Goal: Obtain resource: Download file/media

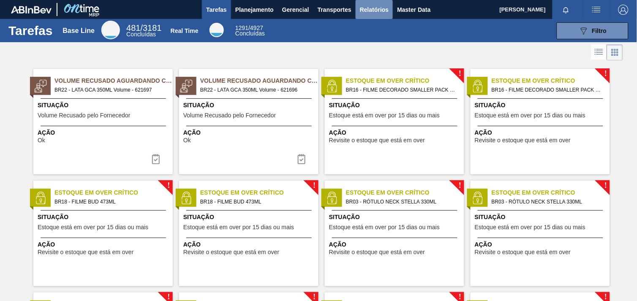
click at [386, 13] on span "Relatórios" at bounding box center [374, 10] width 29 height 10
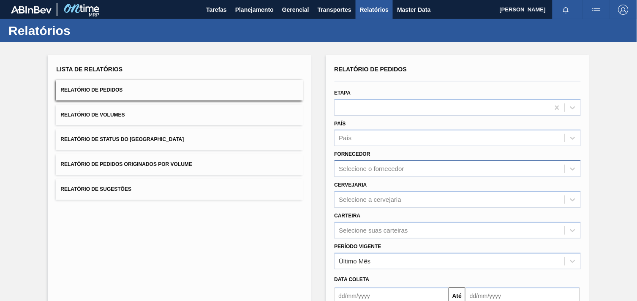
click at [402, 163] on div "Selecione o fornecedor" at bounding box center [450, 169] width 230 height 12
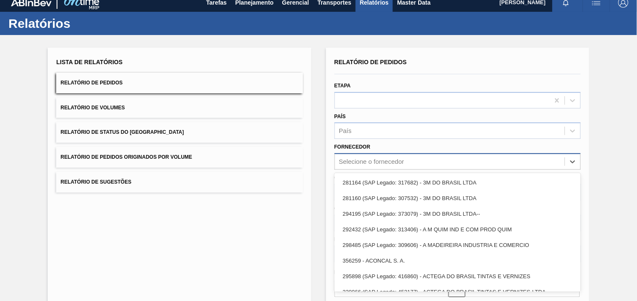
scroll to position [8, 0]
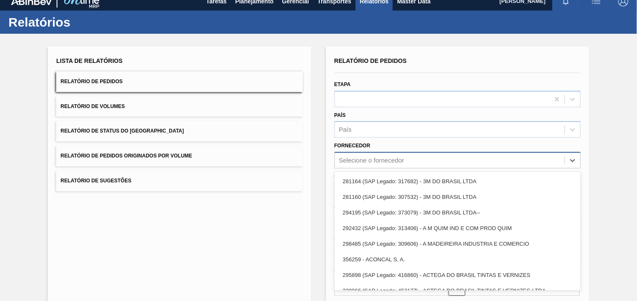
paste input "280389"
type input "280389"
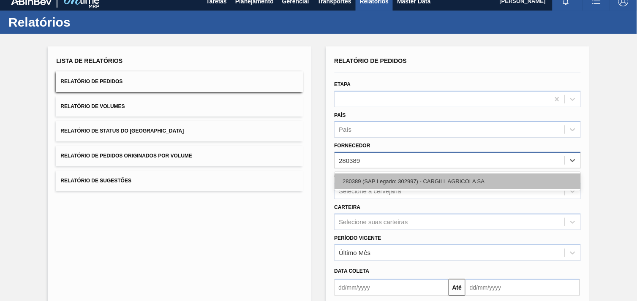
click at [384, 184] on div "280389 (SAP Legado: 302997) - CARGILL AGRICOLA SA" at bounding box center [458, 182] width 246 height 16
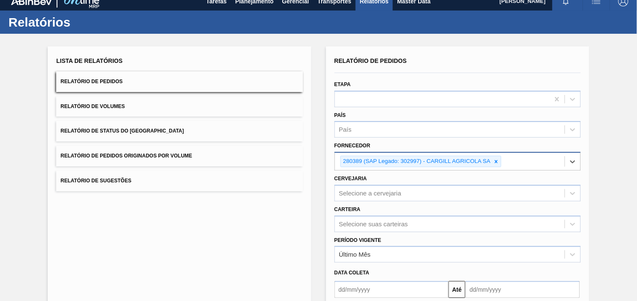
click at [377, 182] on div "Cervejaria Selecione a cervejaria" at bounding box center [458, 187] width 246 height 29
click at [399, 184] on div "Cervejaria Selecione a cervejaria" at bounding box center [458, 187] width 246 height 29
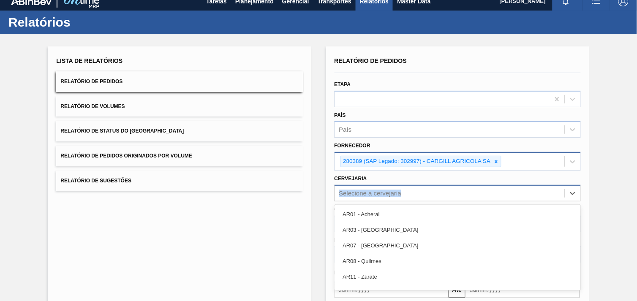
drag, startPoint x: 399, startPoint y: 184, endPoint x: 398, endPoint y: 189, distance: 4.7
click at [398, 189] on div "option AR01 - Acheral focused, 1 of 92. 92 results available. Use Up and Down t…" at bounding box center [458, 193] width 246 height 16
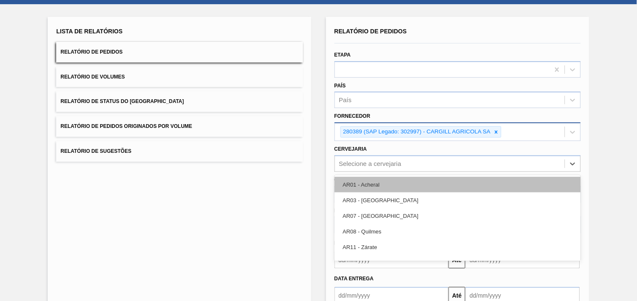
scroll to position [41, 0]
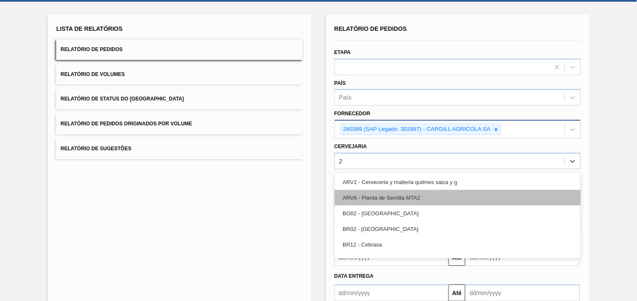
type input "27"
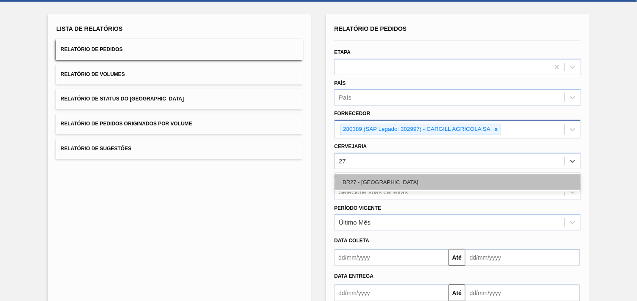
click at [385, 181] on div "BR27 - [GEOGRAPHIC_DATA]" at bounding box center [458, 183] width 246 height 16
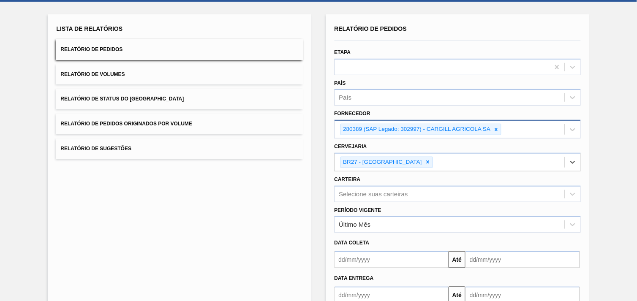
scroll to position [92, 0]
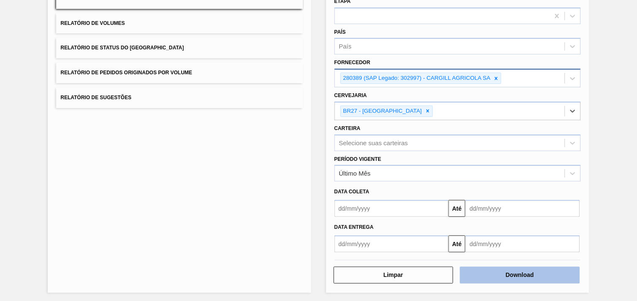
click at [535, 270] on button "Download" at bounding box center [520, 275] width 120 height 17
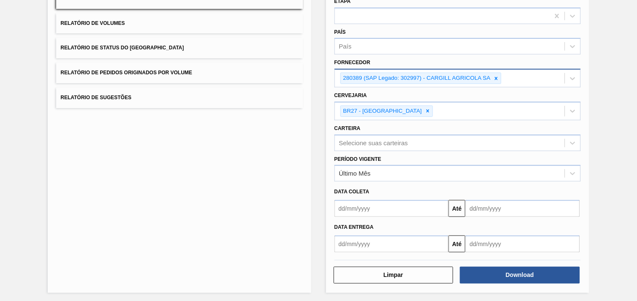
click at [617, 150] on div "Lista de Relatórios Relatório de Pedidos Relatório de Volumes Relatório de Stat…" at bounding box center [318, 127] width 637 height 353
drag, startPoint x: 606, startPoint y: 167, endPoint x: 624, endPoint y: 210, distance: 46.0
click at [624, 210] on div "Lista de Relatórios Relatório de Pedidos Relatório de Volumes Relatório de Stat…" at bounding box center [318, 127] width 637 height 353
click at [282, 159] on div "Lista de Relatórios Relatório de Pedidos Relatório de Volumes Relatório de Stat…" at bounding box center [179, 128] width 263 height 330
